Goal: Information Seeking & Learning: Learn about a topic

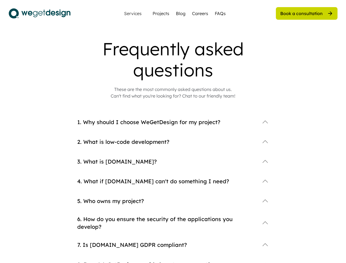
click at [173, 132] on div "1. Why should I choose WeGetDesign for my project?" at bounding box center [173, 127] width 192 height 20
click at [173, 151] on div "2. What is low-code development?" at bounding box center [173, 146] width 192 height 20
click at [173, 69] on div "Frequently asked questions" at bounding box center [173, 59] width 219 height 42
click at [173, 59] on div "Frequently asked questions" at bounding box center [173, 59] width 219 height 42
click at [173, 93] on div "These are the most commonly asked questions about us. Can't find what you're lo…" at bounding box center [173, 92] width 125 height 13
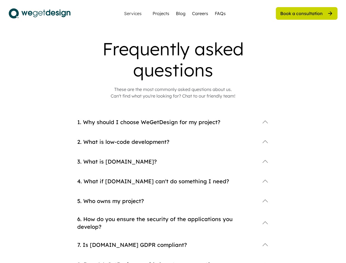
click at [173, 190] on div "4. What if [DOMAIN_NAME] can't do something I need?" at bounding box center [173, 186] width 192 height 20
click at [173, 127] on div "1. Why should I choose WeGetDesign for my project?" at bounding box center [173, 122] width 192 height 11
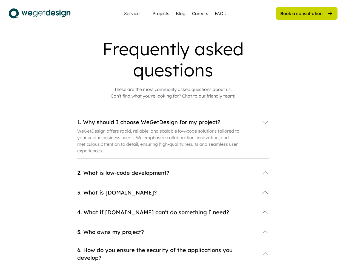
click at [173, 122] on div "1. Why should I choose WeGetDesign for my project?" at bounding box center [166, 122] width 179 height 8
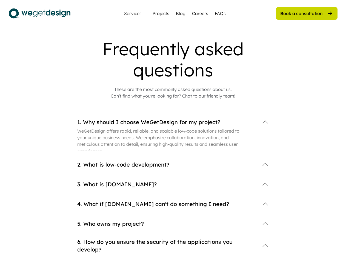
click at [173, 122] on div "1. Why should I choose WeGetDesign for my project?" at bounding box center [166, 122] width 179 height 8
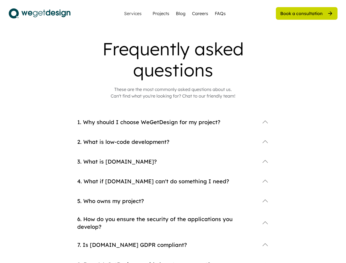
click at [167, 122] on div "1. Why should I choose WeGetDesign for my project?" at bounding box center [166, 122] width 179 height 8
